Goal: Transaction & Acquisition: Purchase product/service

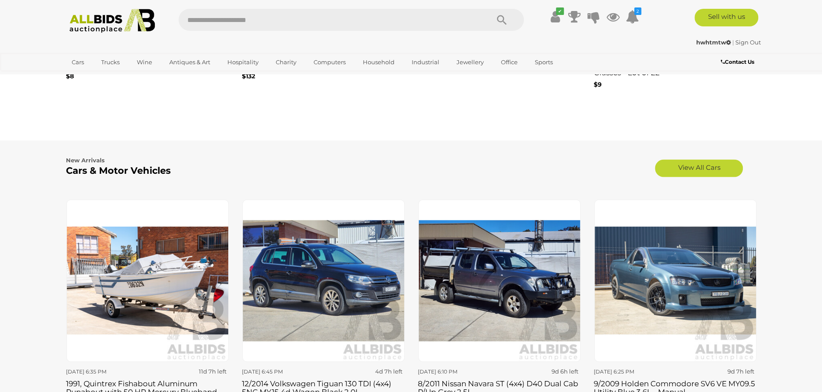
scroll to position [880, 0]
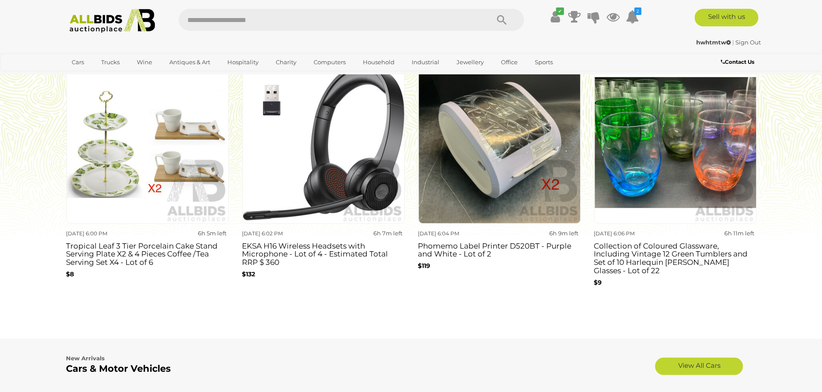
click at [707, 161] on img at bounding box center [675, 142] width 162 height 162
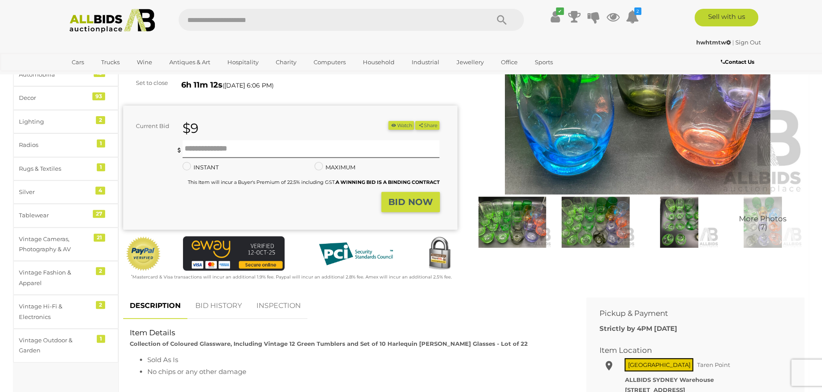
scroll to position [132, 0]
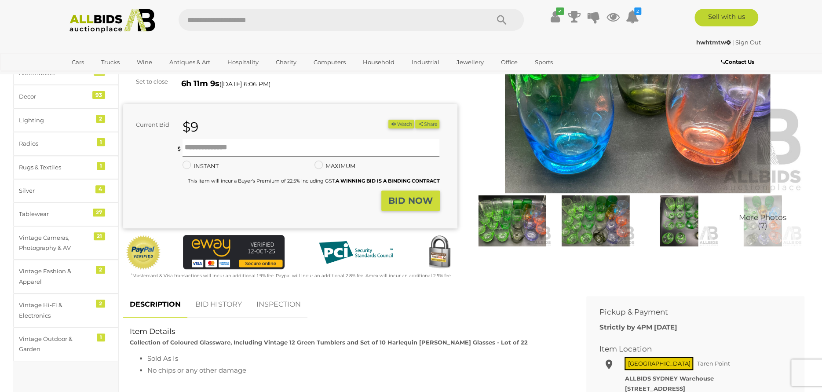
click at [516, 227] on img at bounding box center [512, 220] width 79 height 51
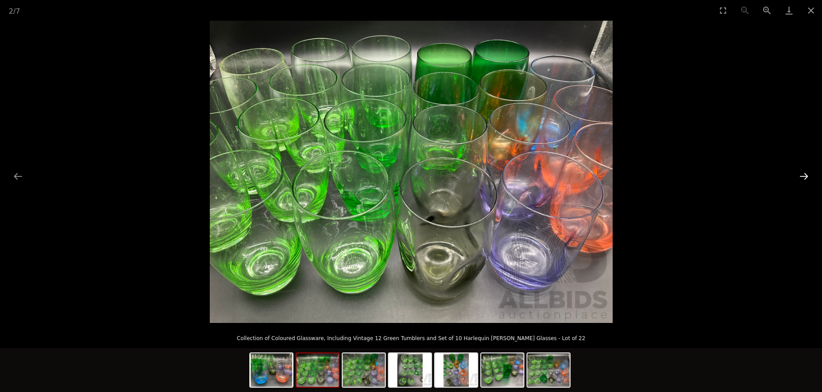
click at [806, 174] on button "Next slide" at bounding box center [804, 176] width 18 height 17
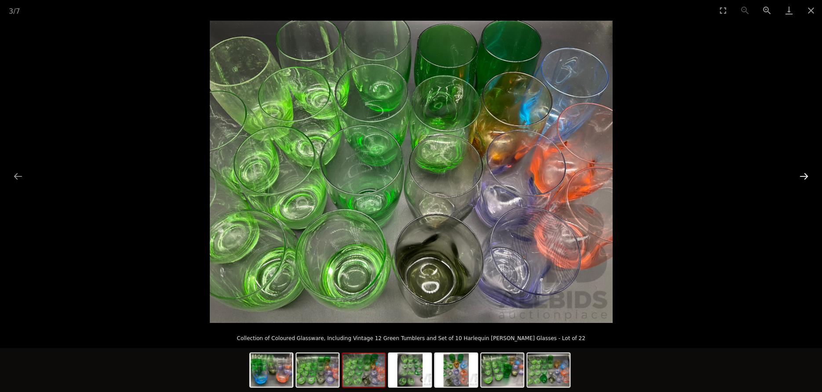
click at [806, 174] on button "Next slide" at bounding box center [804, 176] width 18 height 17
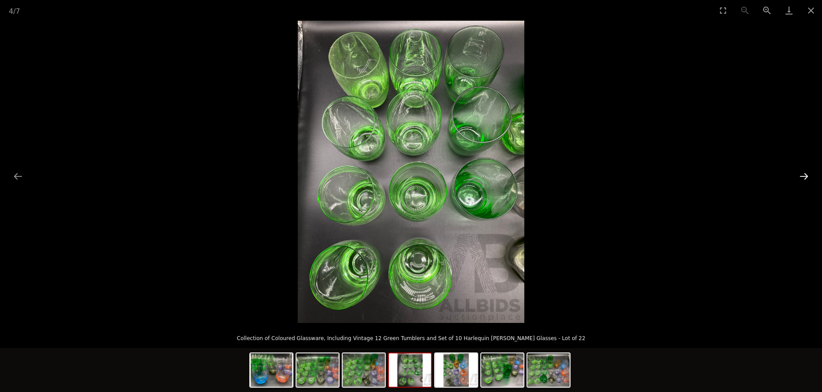
click at [806, 174] on button "Next slide" at bounding box center [804, 176] width 18 height 17
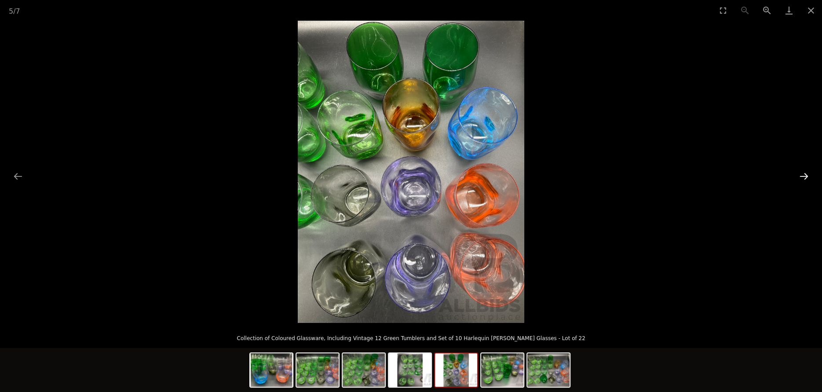
click at [806, 174] on button "Next slide" at bounding box center [804, 176] width 18 height 17
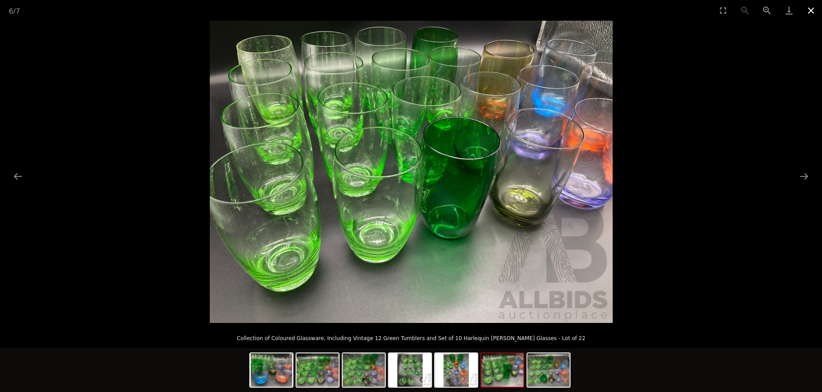
click at [812, 12] on button "Close gallery" at bounding box center [811, 10] width 22 height 21
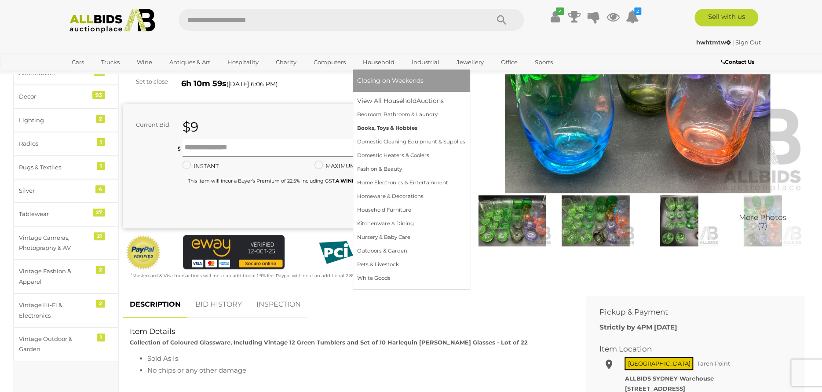
click at [399, 129] on link "Books, Toys & Hobbies" at bounding box center [411, 128] width 108 height 14
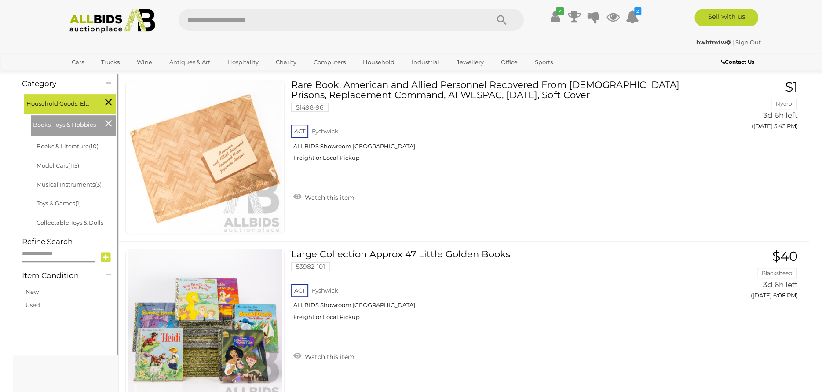
scroll to position [88, 0]
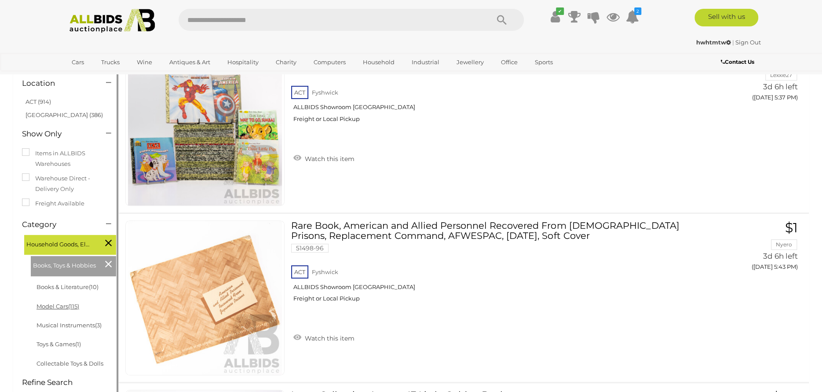
click at [78, 307] on span "(115)" at bounding box center [73, 306] width 11 height 7
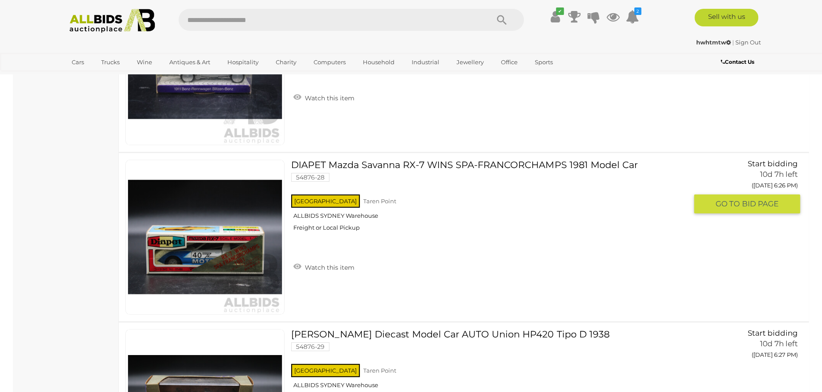
scroll to position [4399, 0]
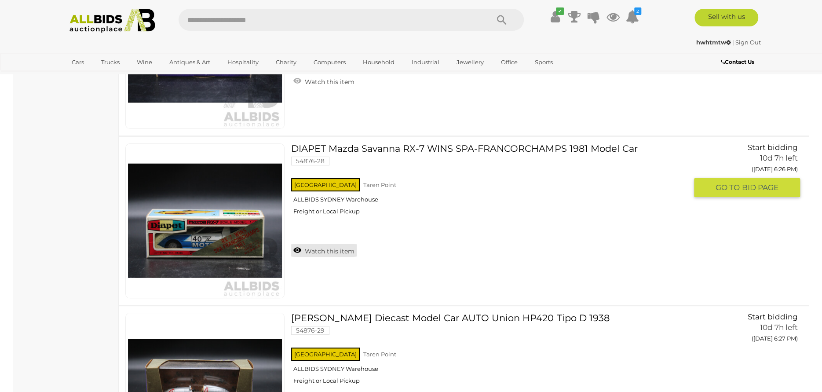
click at [295, 246] on link "Watch this item" at bounding box center [324, 250] width 66 height 13
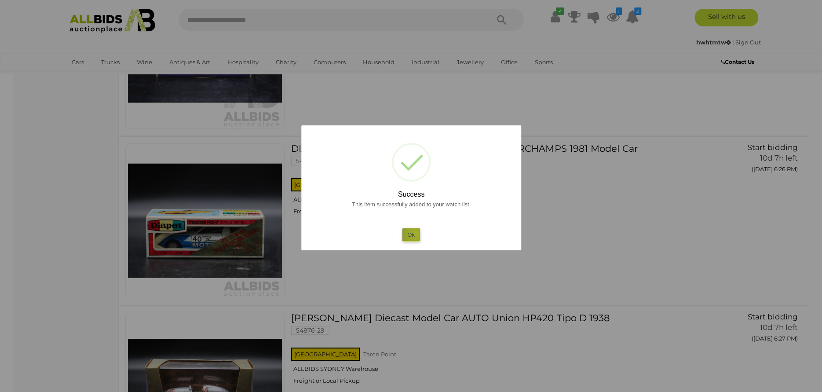
click at [415, 234] on button "Ok" at bounding box center [411, 234] width 18 height 13
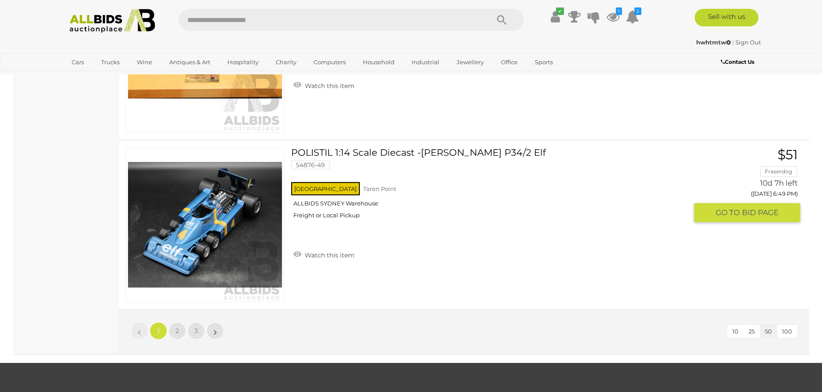
scroll to position [8403, 0]
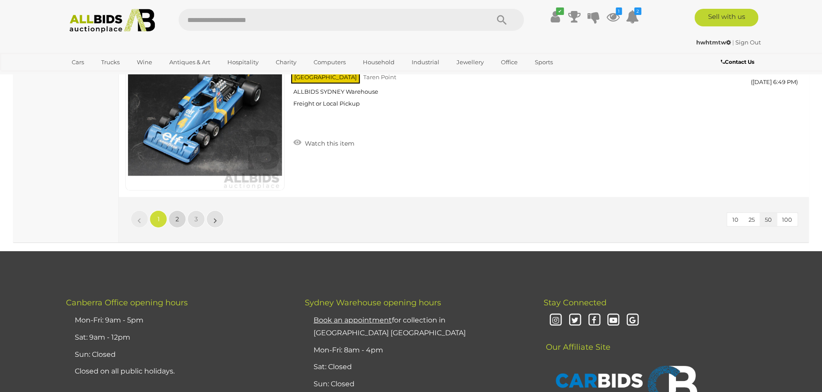
click at [173, 222] on link "2" at bounding box center [177, 219] width 18 height 18
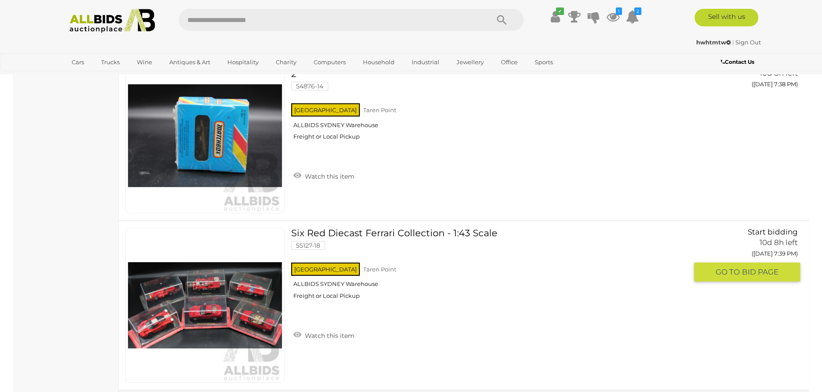
scroll to position [8138, 0]
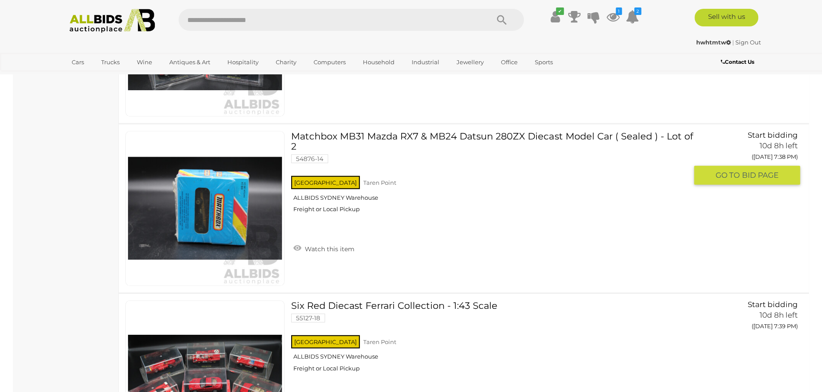
click at [218, 212] on img at bounding box center [205, 209] width 154 height 154
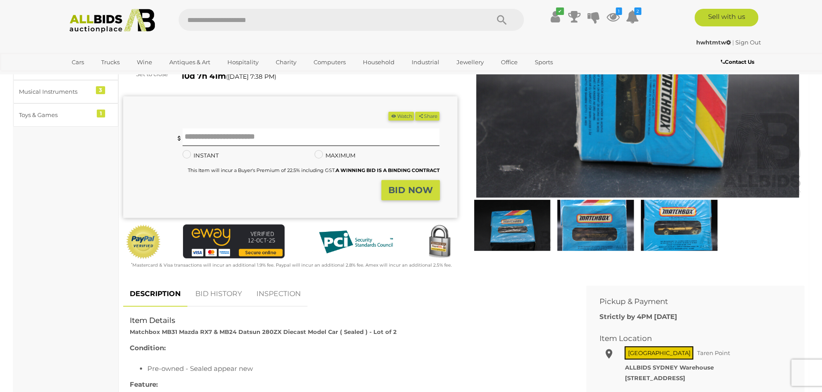
scroll to position [132, 0]
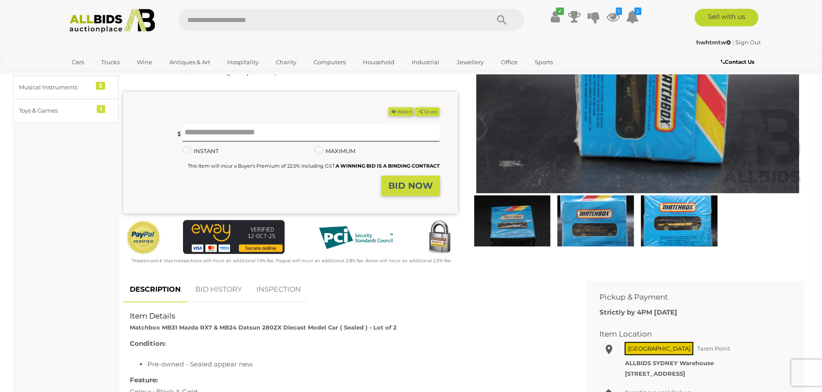
click at [595, 224] on img at bounding box center [595, 220] width 79 height 51
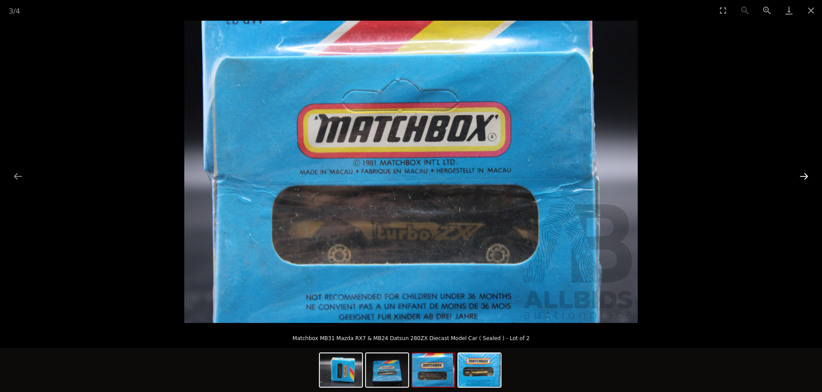
click at [806, 176] on button "Next slide" at bounding box center [804, 176] width 18 height 17
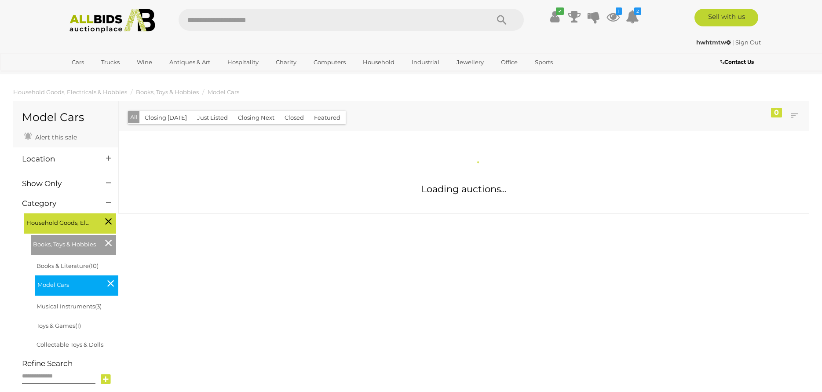
scroll to position [582, 0]
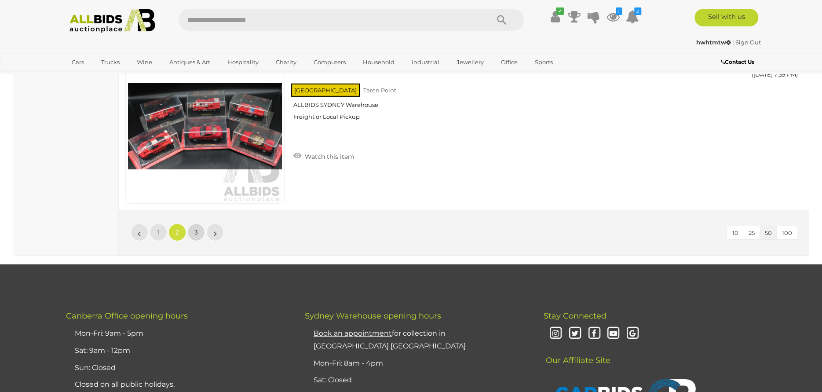
click at [189, 228] on link "3" at bounding box center [196, 232] width 18 height 18
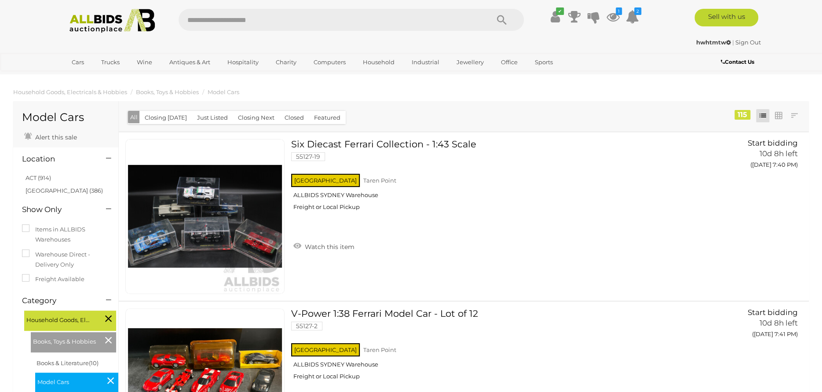
click at [210, 23] on input "text" at bounding box center [330, 20] width 302 height 22
type input "**********"
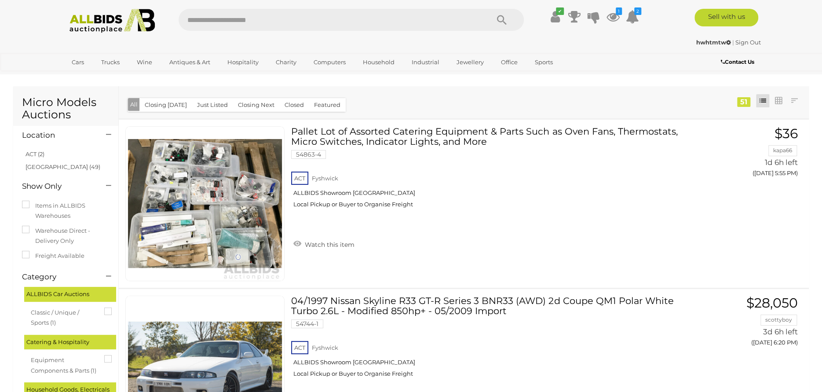
click at [293, 18] on input "text" at bounding box center [330, 20] width 302 height 22
type input "**********"
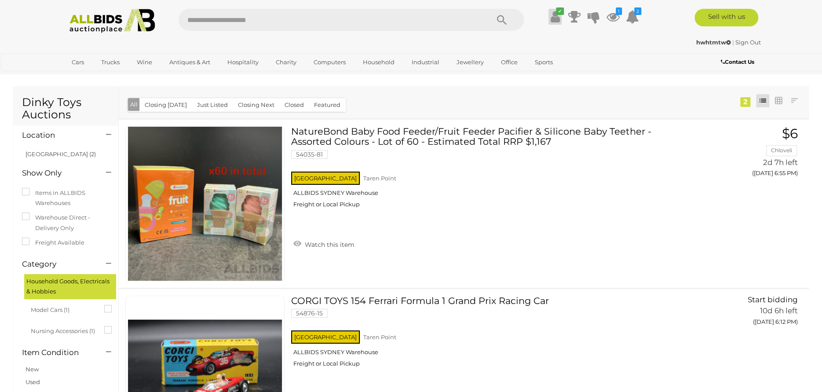
click at [558, 13] on icon "✔" at bounding box center [560, 10] width 8 height 7
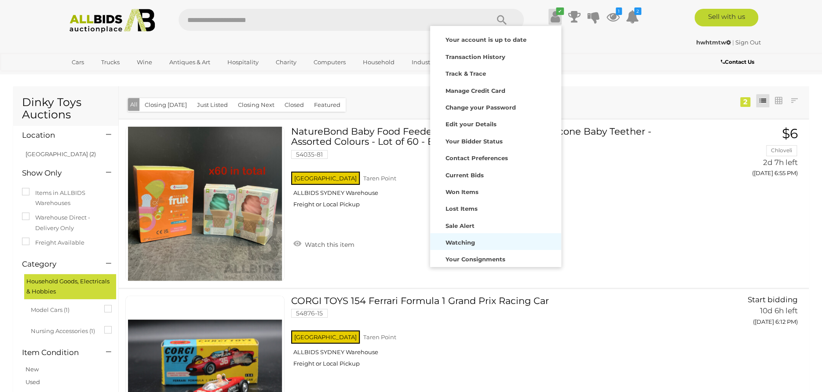
click at [470, 241] on strong "Watching" at bounding box center [460, 242] width 29 height 7
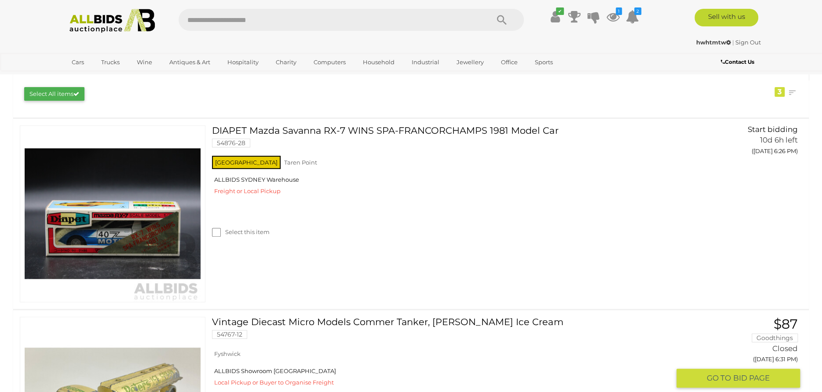
scroll to position [132, 0]
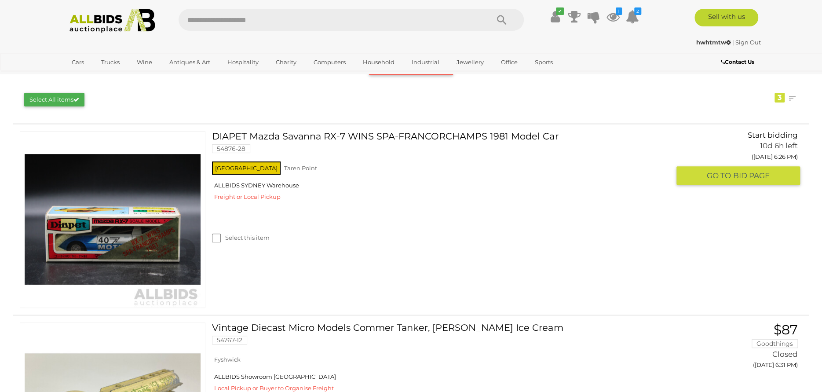
click at [136, 232] on img at bounding box center [113, 220] width 176 height 176
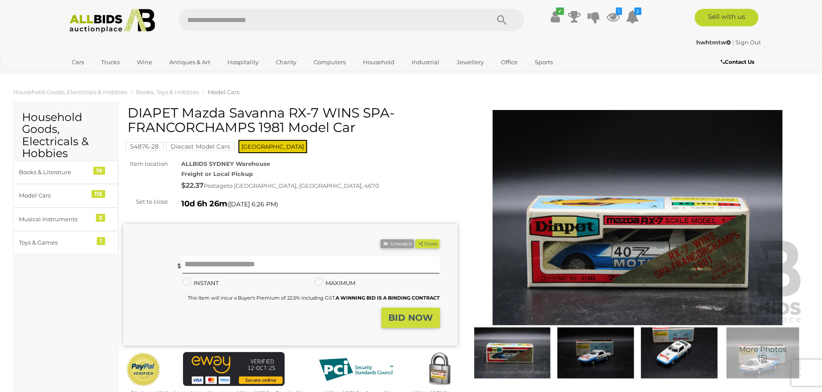
click at [601, 360] on img at bounding box center [595, 352] width 79 height 51
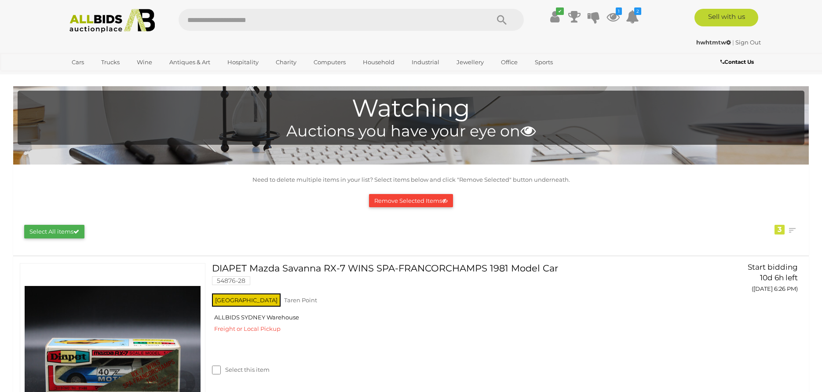
scroll to position [210, 0]
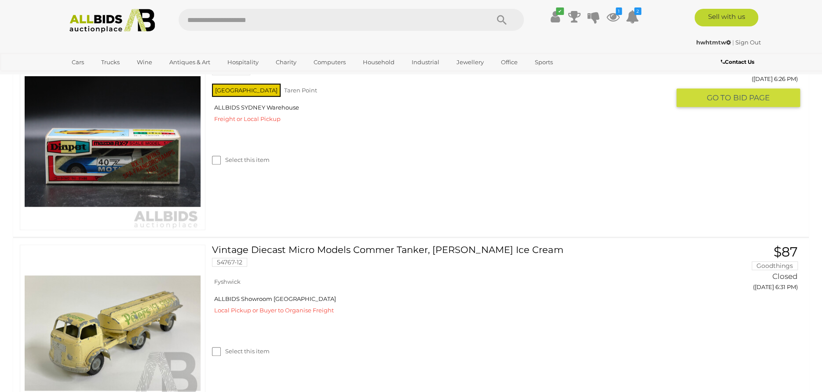
click at [148, 156] on img at bounding box center [113, 142] width 176 height 176
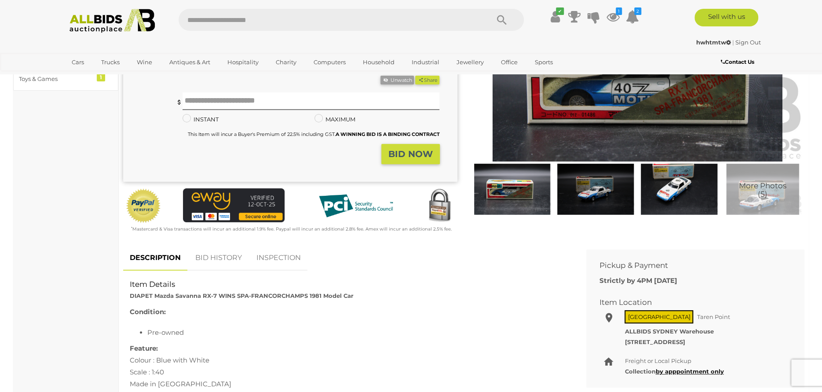
scroll to position [176, 0]
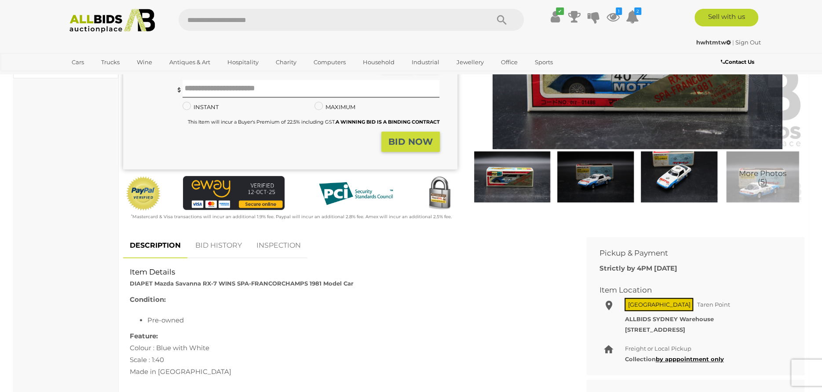
click at [766, 189] on img at bounding box center [762, 176] width 79 height 51
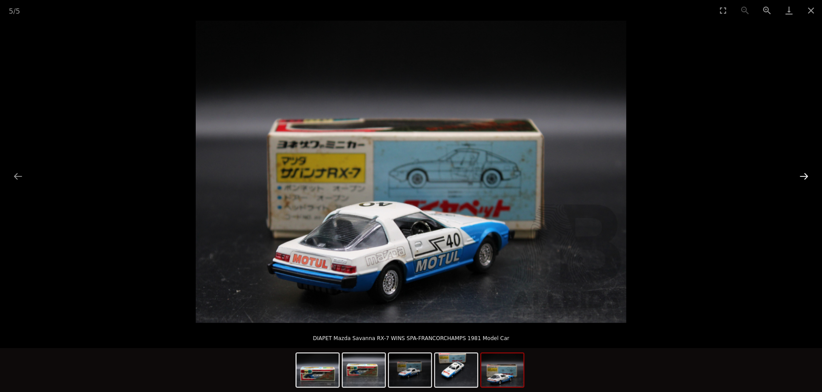
click at [802, 176] on button "Next slide" at bounding box center [804, 176] width 18 height 17
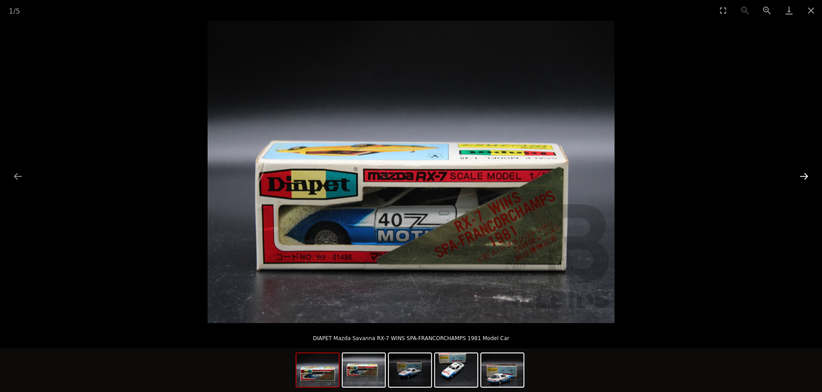
click at [802, 174] on button "Next slide" at bounding box center [804, 176] width 18 height 17
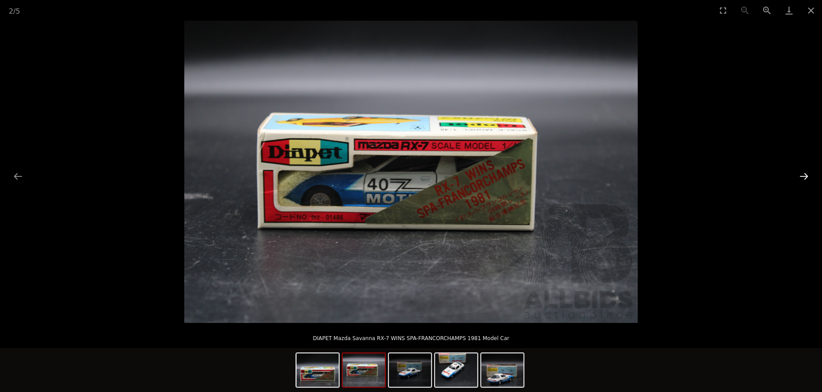
click at [802, 174] on button "Next slide" at bounding box center [804, 176] width 18 height 17
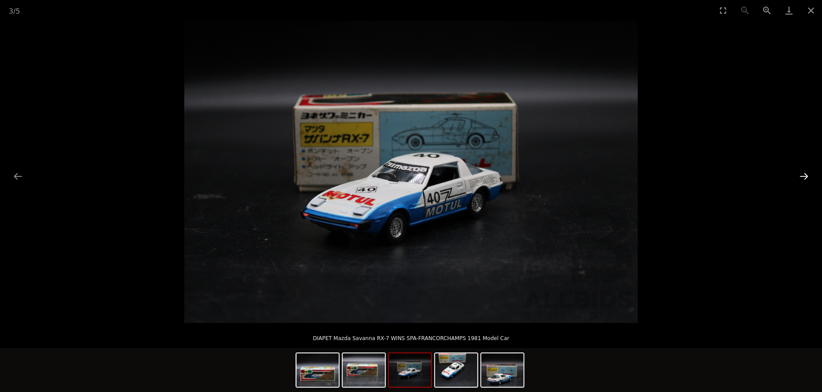
click at [802, 174] on button "Next slide" at bounding box center [804, 176] width 18 height 17
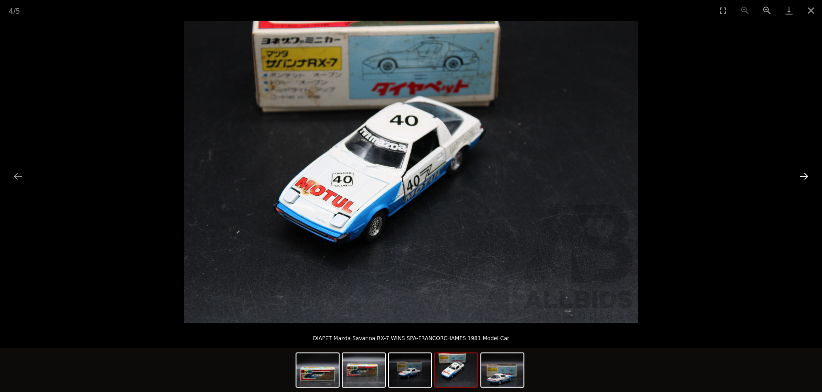
click at [802, 174] on button "Next slide" at bounding box center [804, 176] width 18 height 17
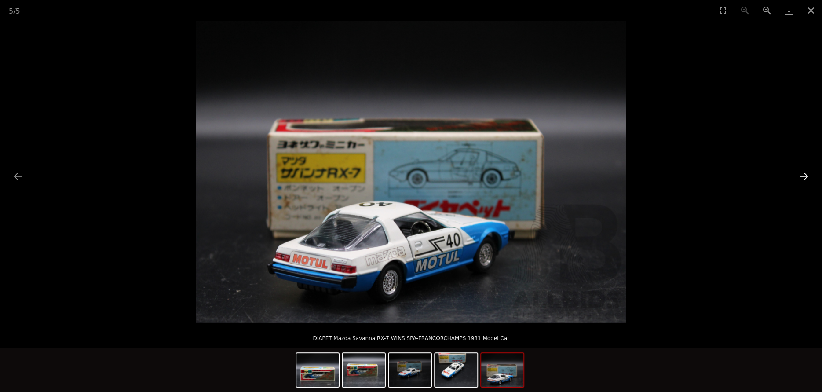
click at [802, 174] on button "Next slide" at bounding box center [804, 176] width 18 height 17
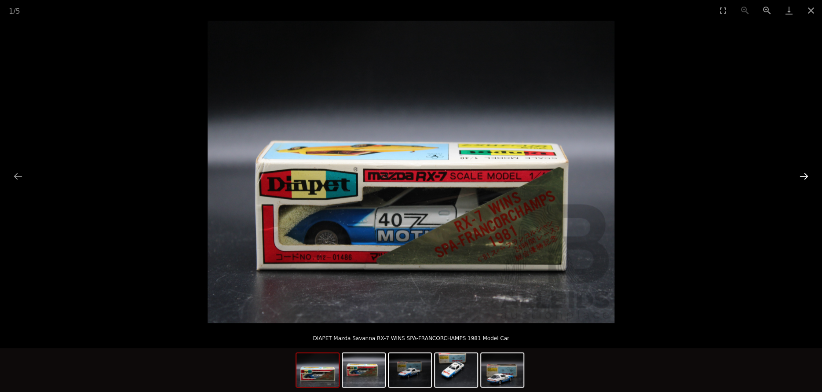
click at [802, 174] on button "Next slide" at bounding box center [804, 176] width 18 height 17
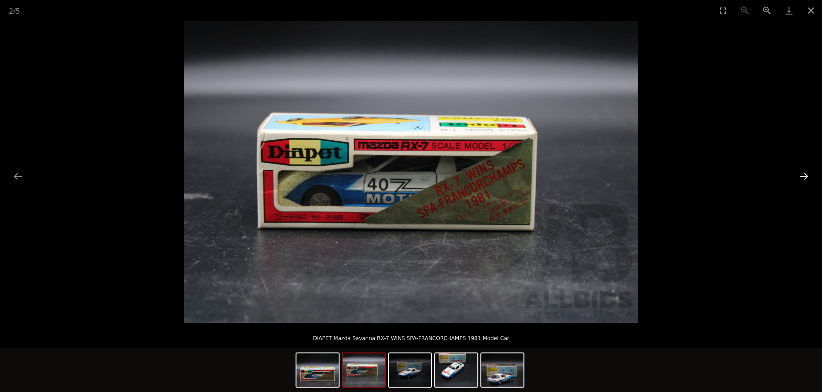
click at [802, 174] on button "Next slide" at bounding box center [804, 176] width 18 height 17
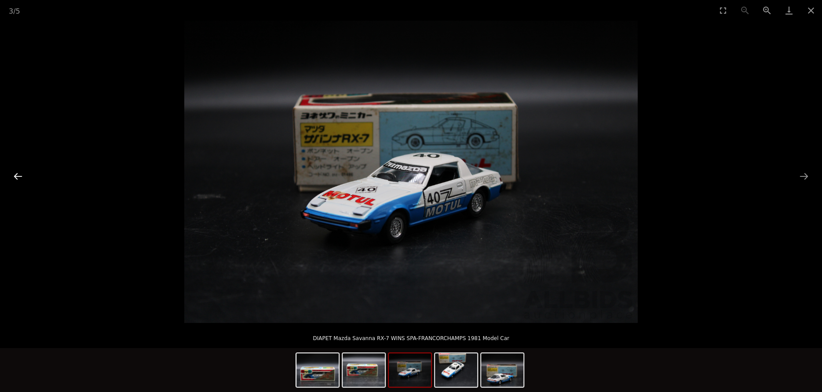
click at [21, 176] on button "Previous slide" at bounding box center [18, 176] width 18 height 17
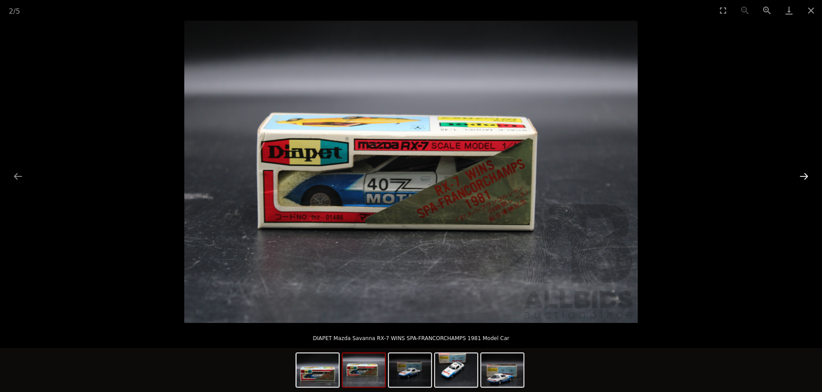
click at [807, 176] on button "Next slide" at bounding box center [804, 176] width 18 height 17
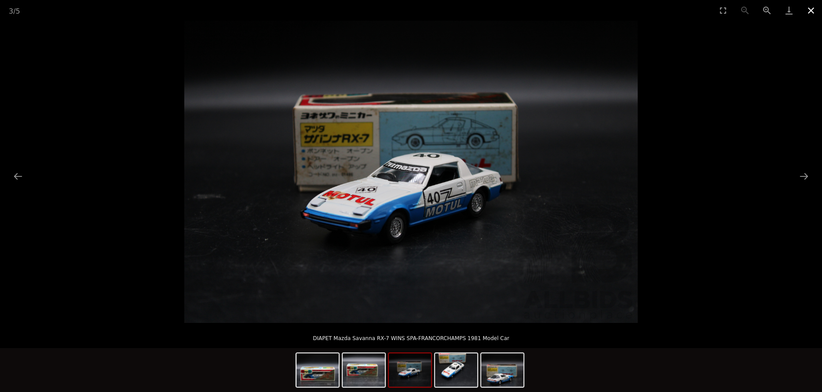
click at [812, 9] on button "Close gallery" at bounding box center [811, 10] width 22 height 21
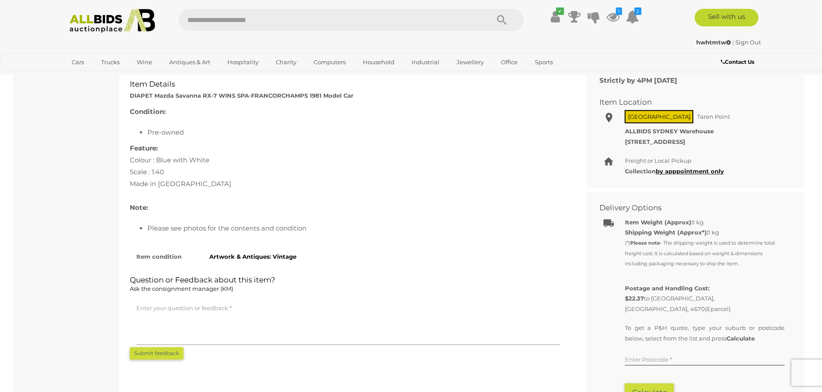
scroll to position [484, 0]
